Goal: Task Accomplishment & Management: Manage account settings

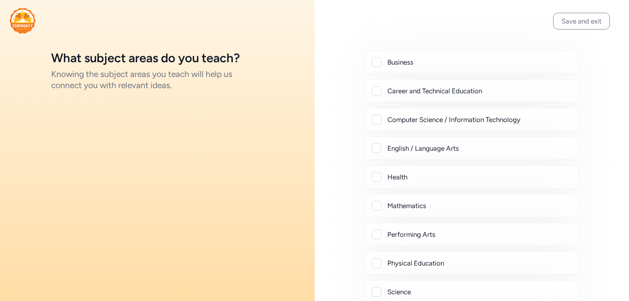
click at [376, 60] on div at bounding box center [377, 62] width 10 height 10
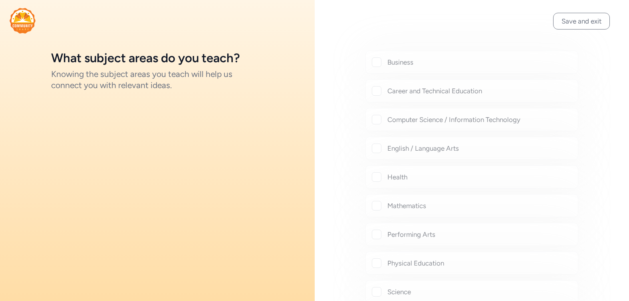
checkbox input "true"
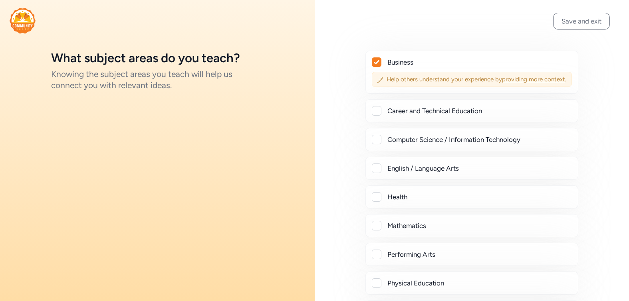
click at [502, 83] on span "providing more context" at bounding box center [533, 79] width 63 height 7
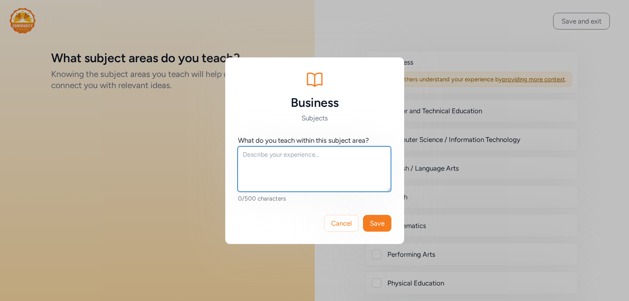
click at [324, 166] on textarea at bounding box center [313, 168] width 153 height 45
type textarea "test"
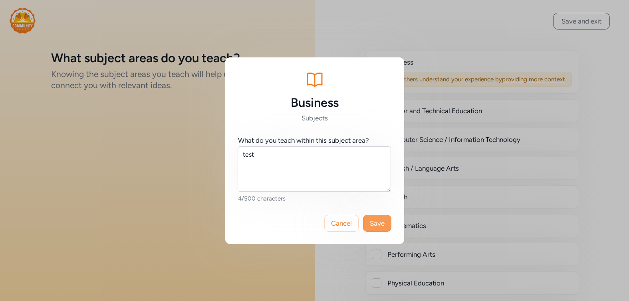
click at [382, 225] on span "Save" at bounding box center [377, 224] width 15 height 10
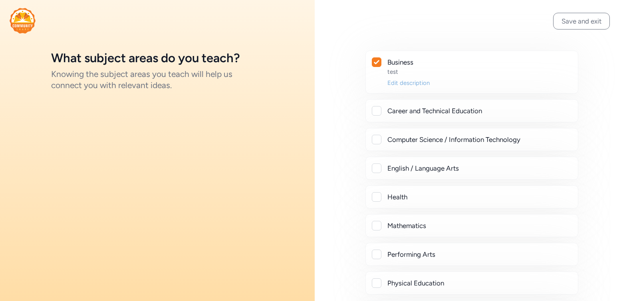
click at [402, 83] on div "Edit description" at bounding box center [479, 83] width 184 height 8
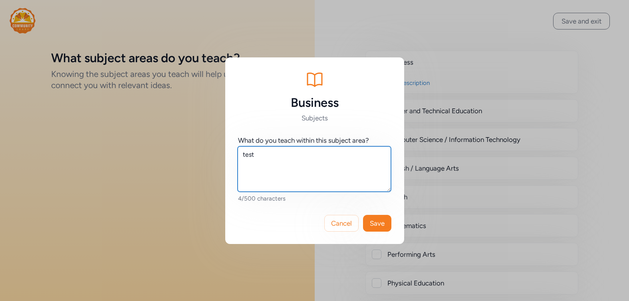
click at [339, 166] on textarea "test" at bounding box center [313, 168] width 153 height 45
type textarea "test2"
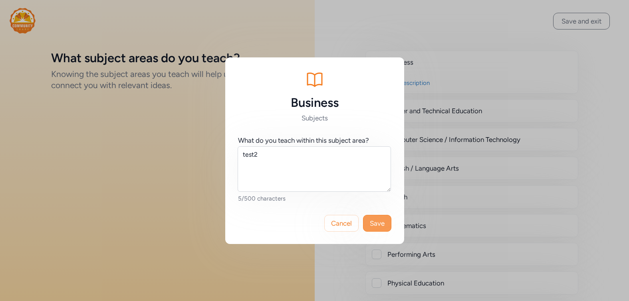
click at [376, 227] on span "Save" at bounding box center [377, 224] width 15 height 10
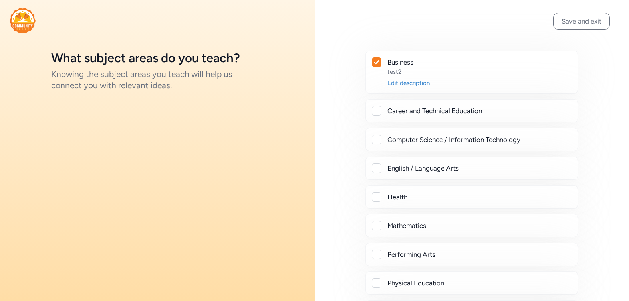
click at [378, 63] on icon at bounding box center [377, 62] width 6 height 5
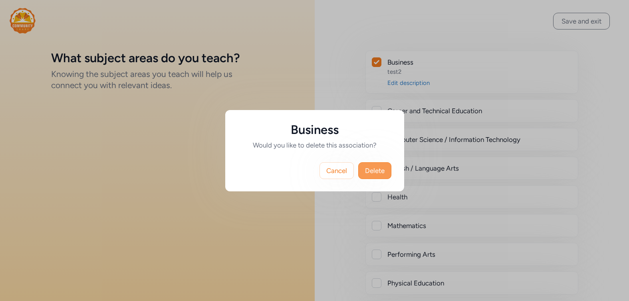
click at [374, 173] on span "Delete" at bounding box center [375, 171] width 20 height 10
checkbox input "false"
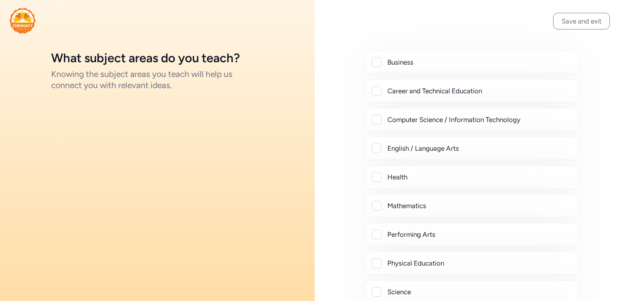
click at [398, 90] on div "Career and Technical Education" at bounding box center [479, 91] width 184 height 10
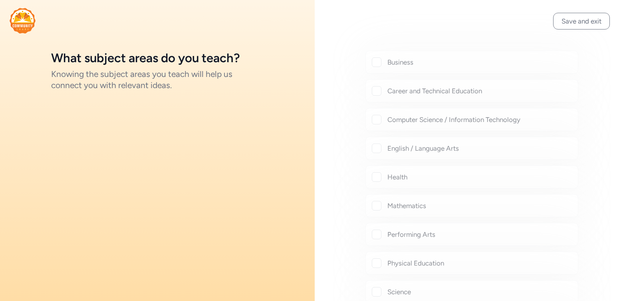
checkbox input "true"
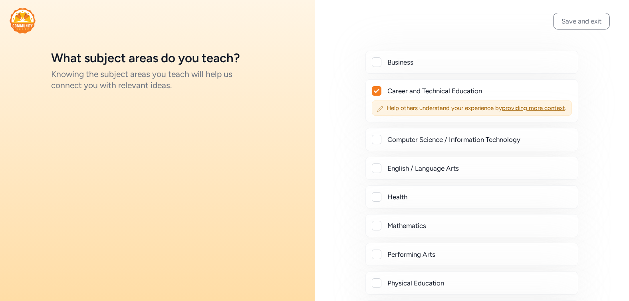
click at [395, 144] on div "Computer Science / Information Technology" at bounding box center [479, 140] width 184 height 10
checkbox input "true"
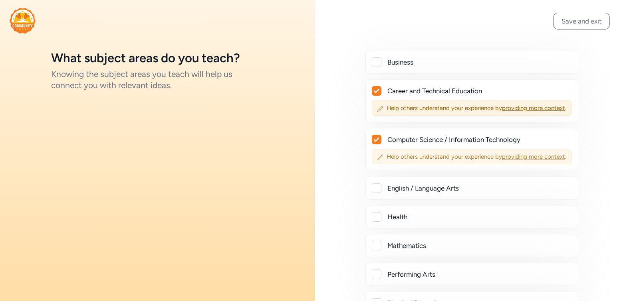
click at [502, 160] on span "providing more context" at bounding box center [533, 156] width 63 height 7
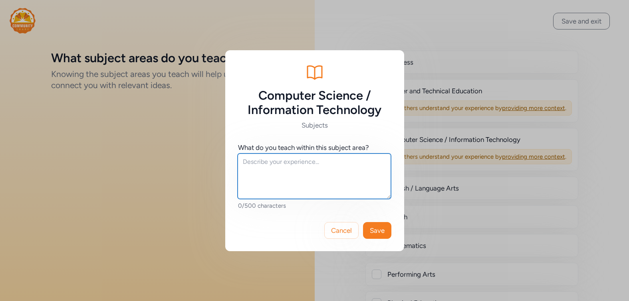
click at [333, 171] on textarea at bounding box center [313, 176] width 153 height 45
type textarea "asdf"
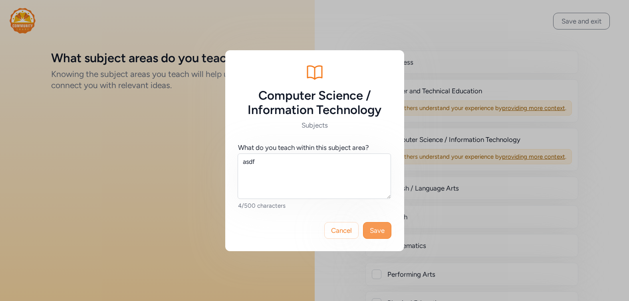
click at [378, 233] on span "Save" at bounding box center [377, 231] width 15 height 10
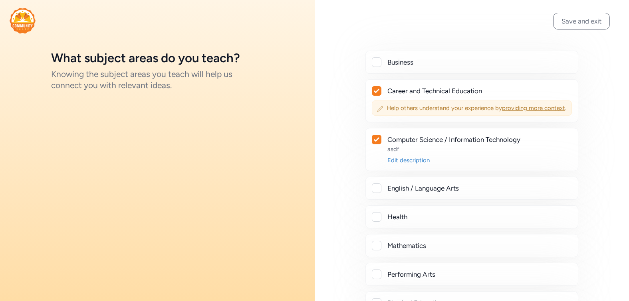
click at [502, 112] on span "providing more context" at bounding box center [533, 108] width 63 height 7
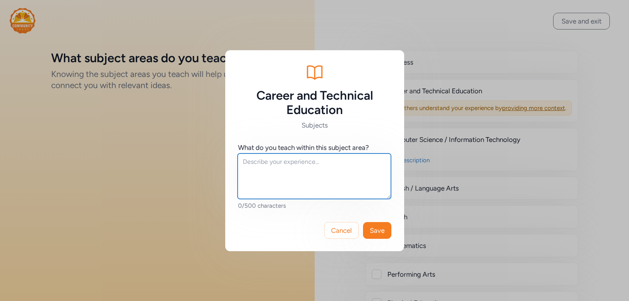
click at [337, 178] on textarea at bounding box center [313, 176] width 153 height 45
type textarea "asdf"
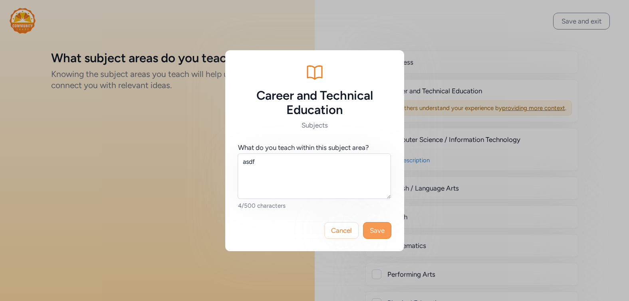
click at [379, 233] on span "Save" at bounding box center [377, 231] width 15 height 10
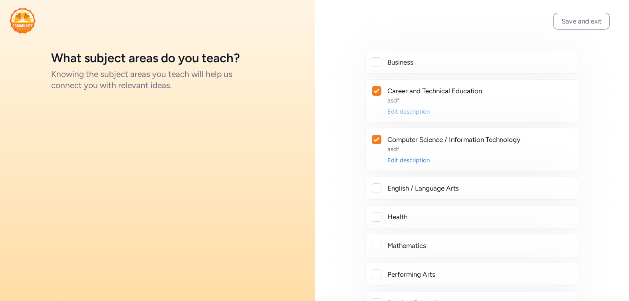
click at [395, 113] on div "Edit description" at bounding box center [479, 112] width 184 height 8
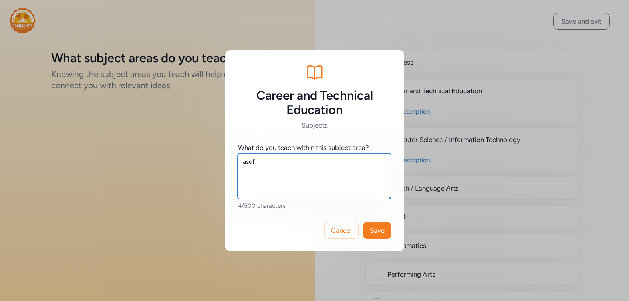
click at [301, 171] on textarea "asdf" at bounding box center [313, 176] width 153 height 45
type textarea "asdf"
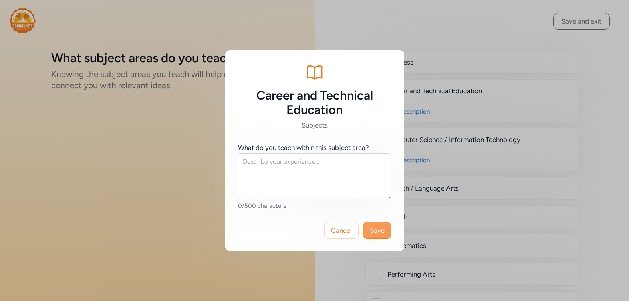
click at [376, 234] on span "Save" at bounding box center [377, 231] width 15 height 10
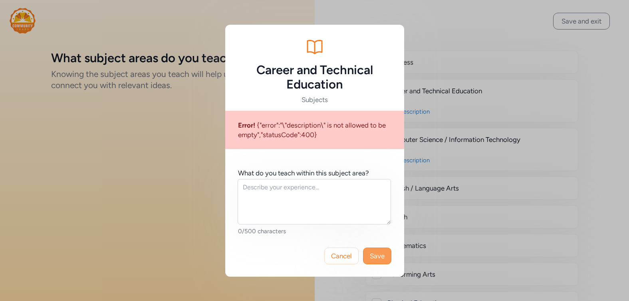
click at [376, 256] on span "Save" at bounding box center [377, 256] width 15 height 10
click at [376, 254] on span "Save" at bounding box center [377, 256] width 15 height 10
